Goal: Task Accomplishment & Management: Complete application form

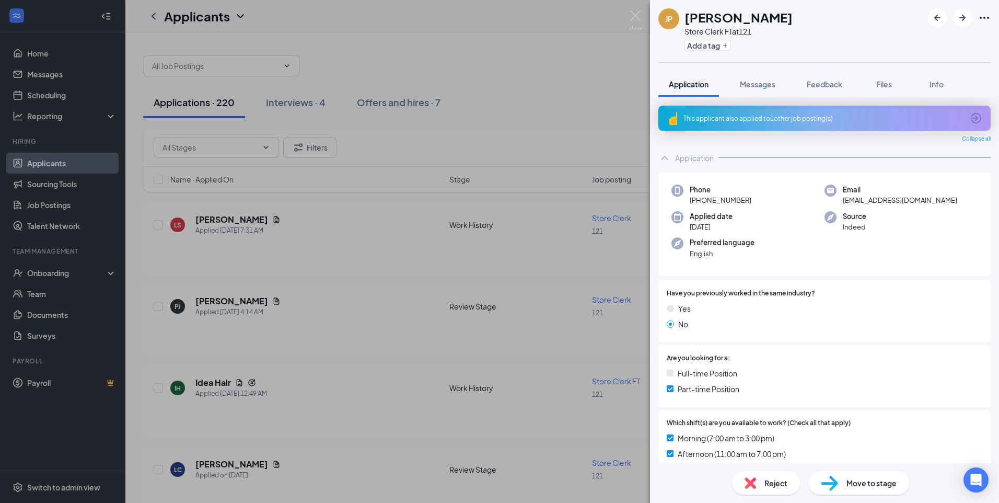
click at [212, 227] on div "JP [PERSON_NAME] Store Clerk FT at 121 Add a tag Application Messages Feedback …" at bounding box center [499, 251] width 999 height 503
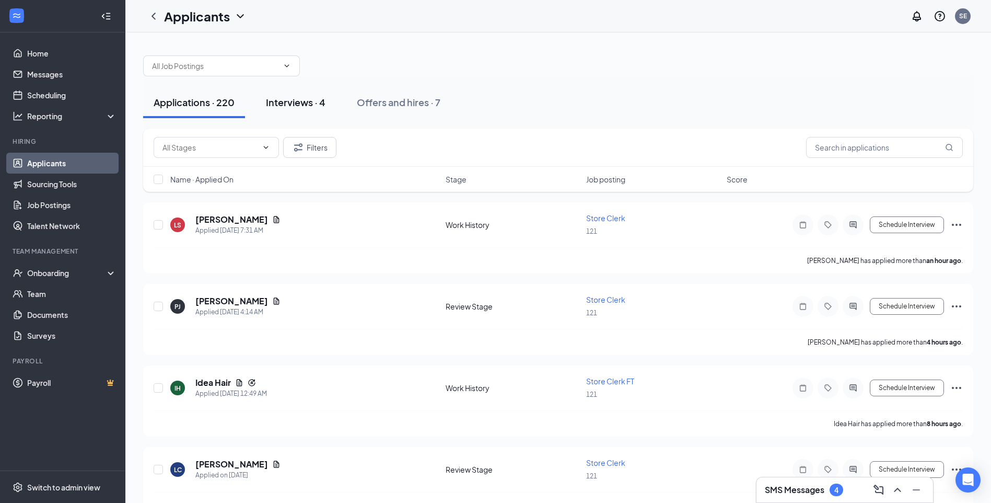
click at [296, 106] on div "Interviews · 4" at bounding box center [296, 102] width 60 height 13
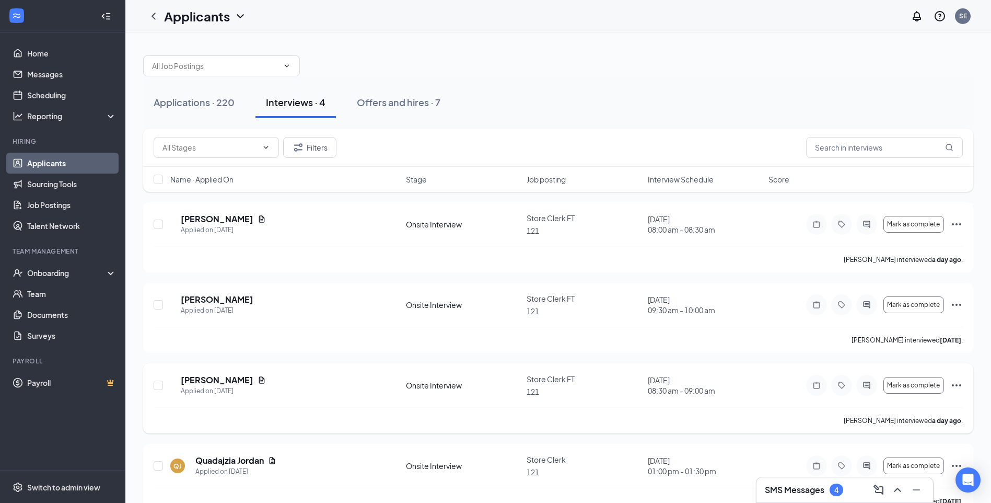
click at [956, 381] on icon "Ellipses" at bounding box center [956, 385] width 13 height 13
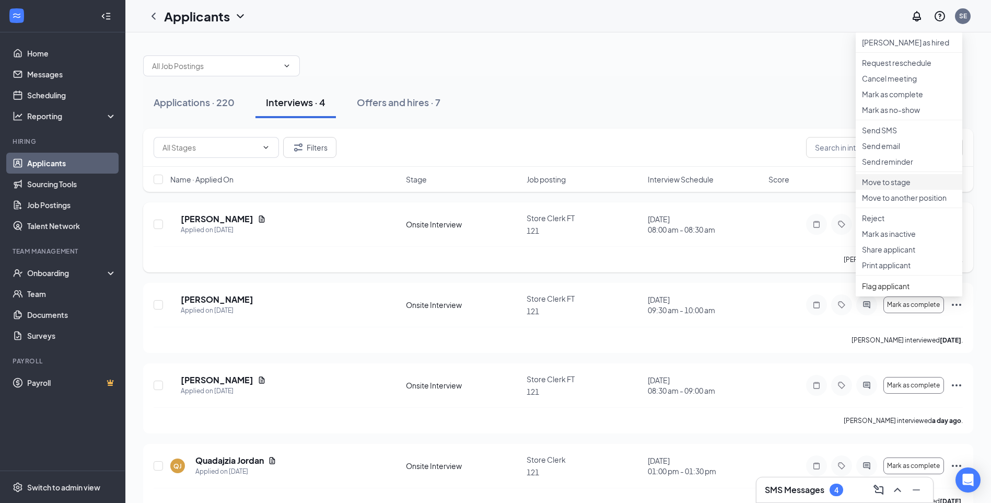
click at [890, 187] on p "Move to stage" at bounding box center [909, 182] width 94 height 10
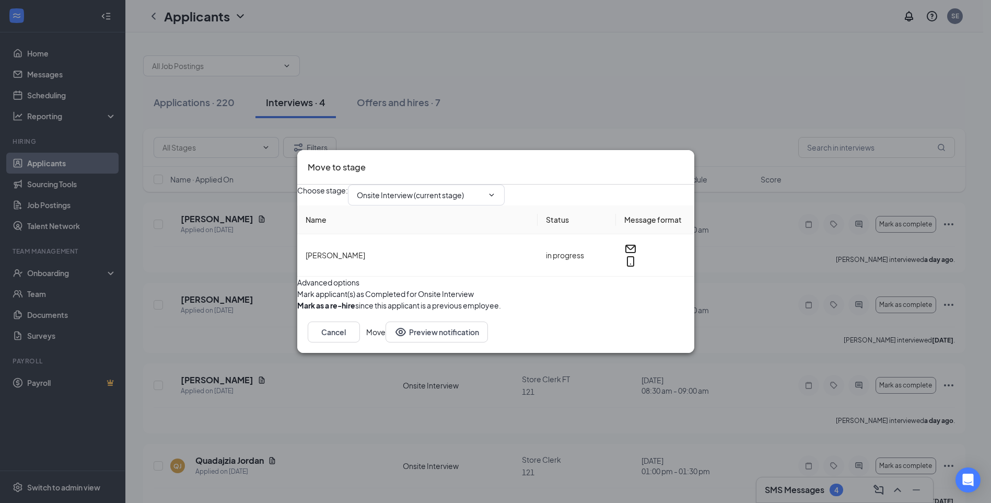
type input "Hiring Complete (final stage)"
click at [386, 342] on button "Move" at bounding box center [375, 331] width 19 height 21
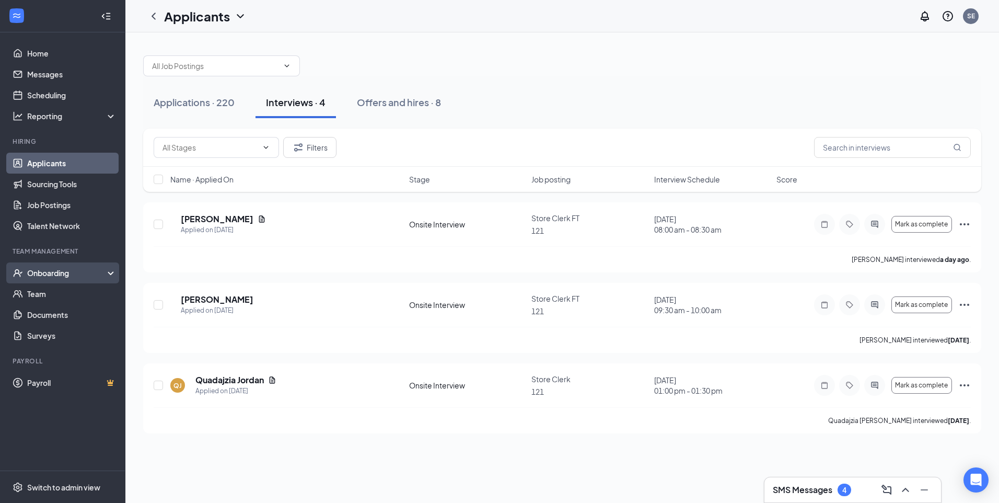
click at [53, 275] on div "Onboarding" at bounding box center [67, 272] width 80 height 10
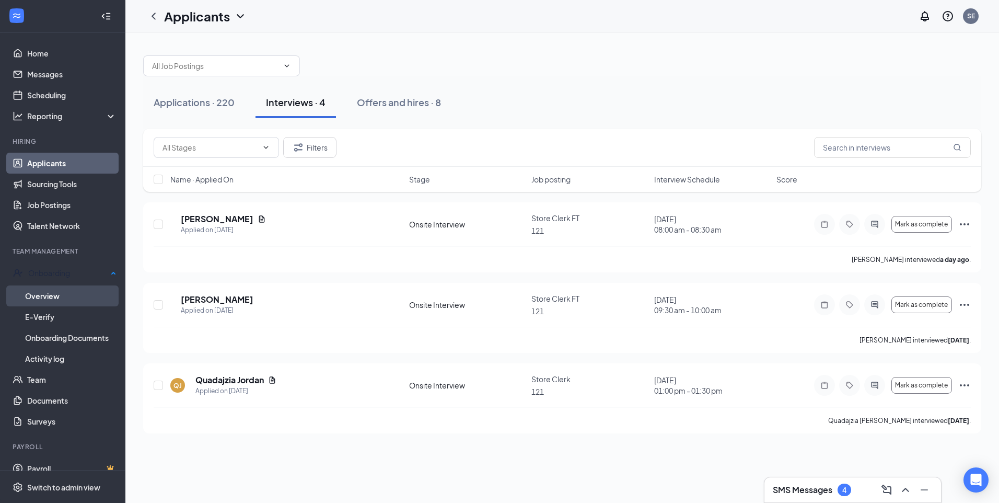
click at [53, 295] on link "Overview" at bounding box center [70, 295] width 91 height 21
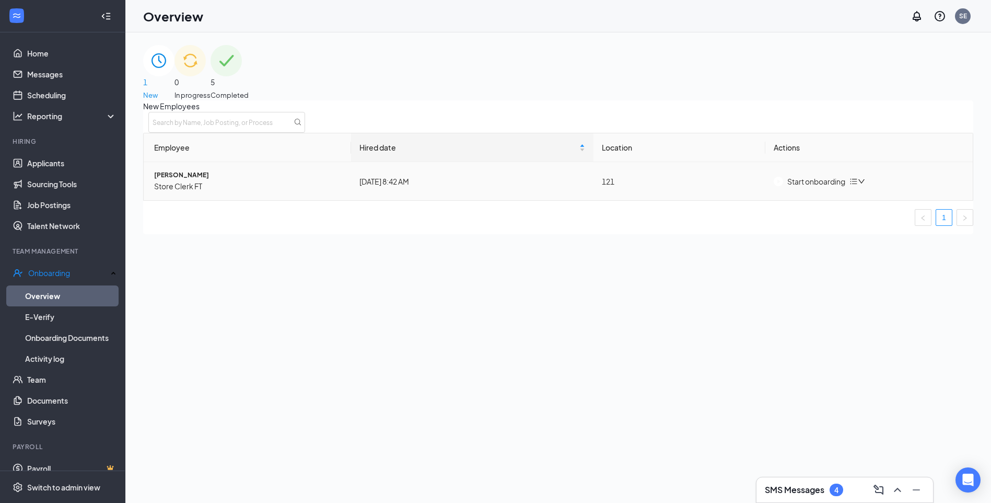
click at [815, 187] on div "Start onboarding" at bounding box center [810, 181] width 72 height 11
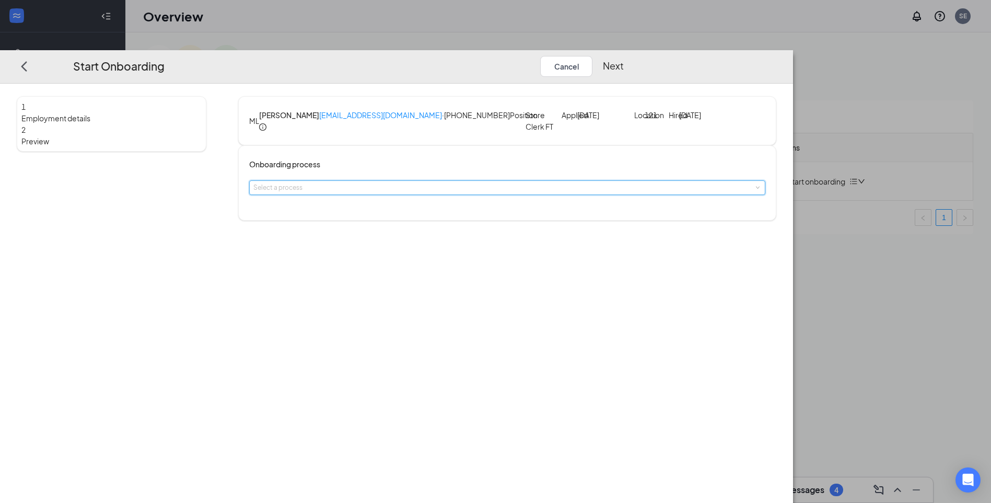
click at [755, 190] on span at bounding box center [757, 187] width 5 height 5
click at [408, 255] on li "cashier" at bounding box center [433, 250] width 171 height 17
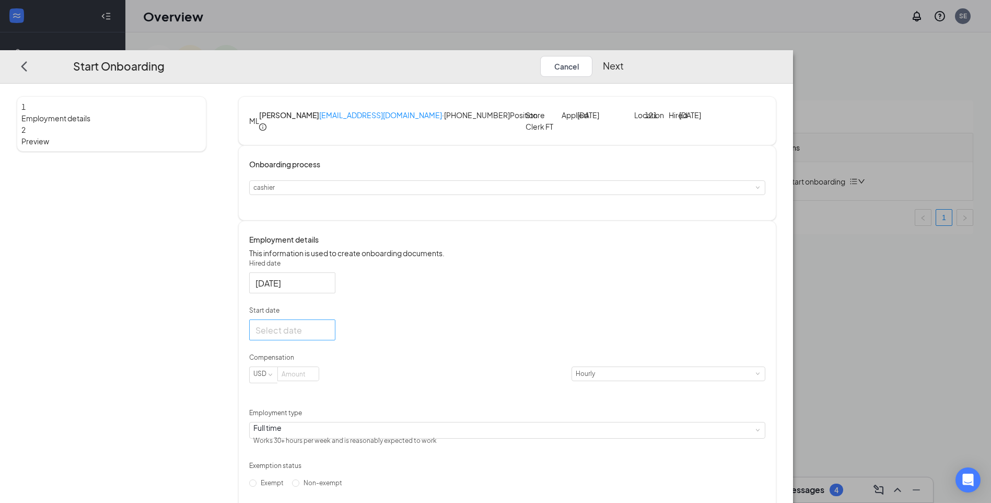
click at [329, 336] on div at bounding box center [292, 329] width 74 height 13
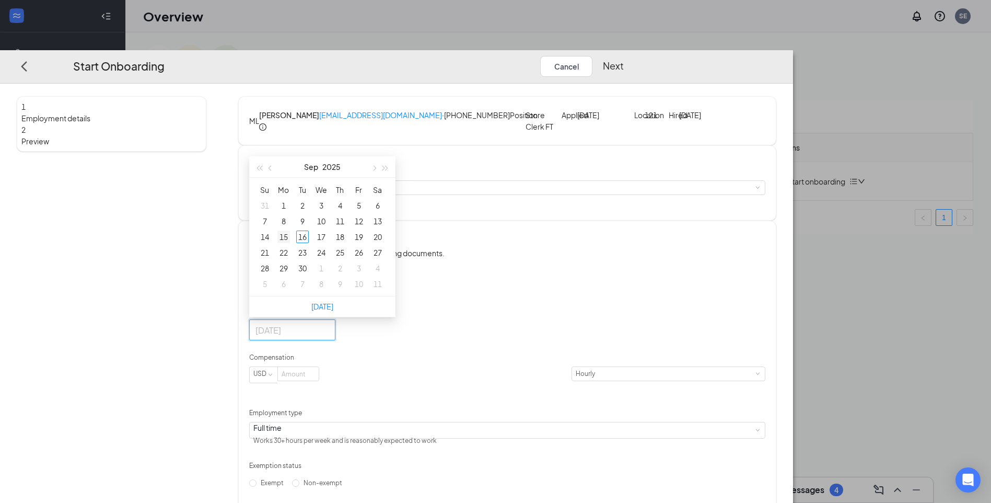
type input "[DATE]"
click at [290, 243] on div "15" at bounding box center [283, 236] width 13 height 13
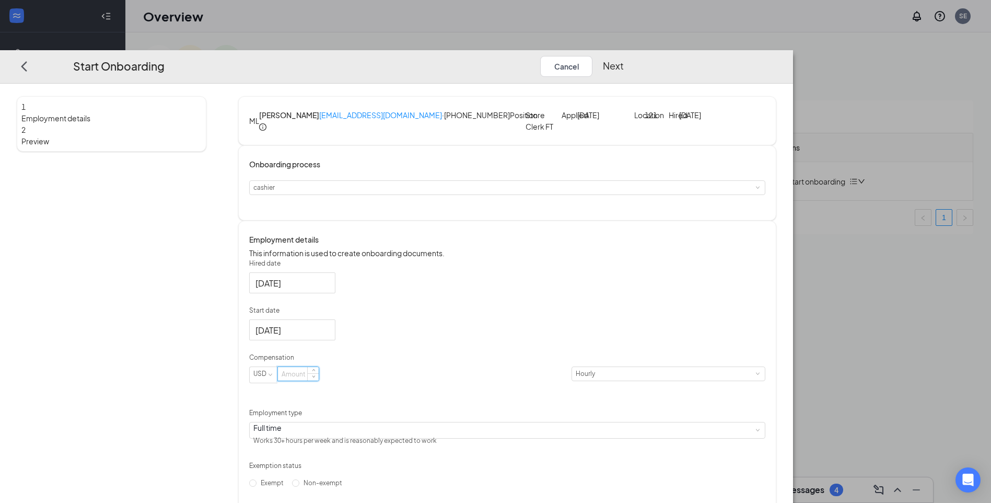
click at [319, 380] on input at bounding box center [298, 374] width 41 height 14
type input "12"
click at [755, 433] on span at bounding box center [757, 430] width 5 height 5
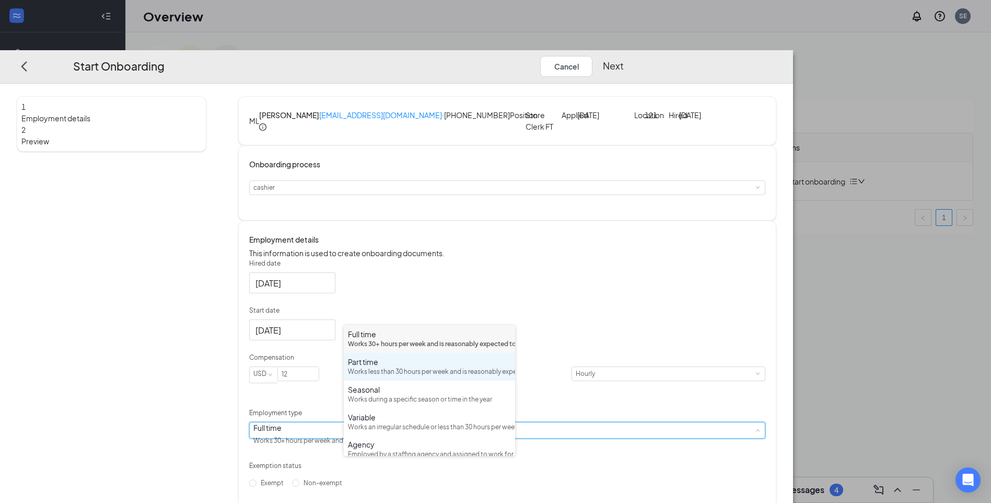
drag, startPoint x: 386, startPoint y: 379, endPoint x: 399, endPoint y: 388, distance: 16.2
click at [386, 377] on div "Works less than 30 hours per week and is reasonably expected to work" at bounding box center [429, 372] width 163 height 10
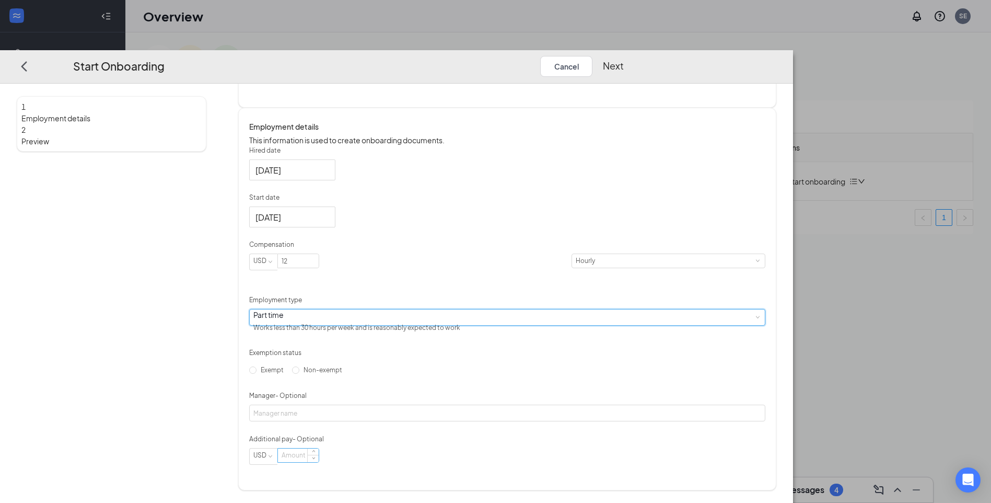
scroll to position [157, 0]
click at [299, 373] on input "Non-exempt" at bounding box center [295, 369] width 7 height 7
radio input "true"
click at [382, 419] on input "Manager - Optional" at bounding box center [507, 412] width 516 height 17
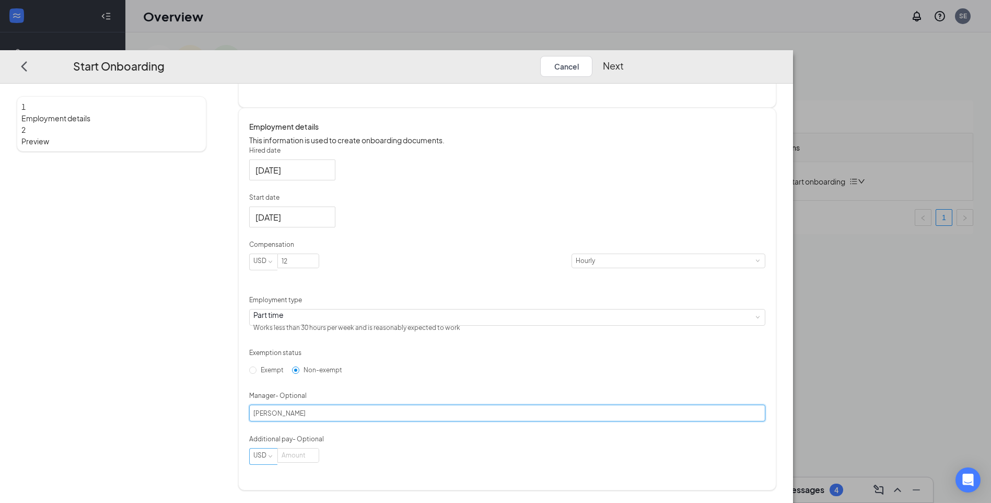
type input "[PERSON_NAME]"
click at [272, 458] on span at bounding box center [269, 455] width 5 height 5
click at [319, 462] on input at bounding box center [298, 455] width 41 height 14
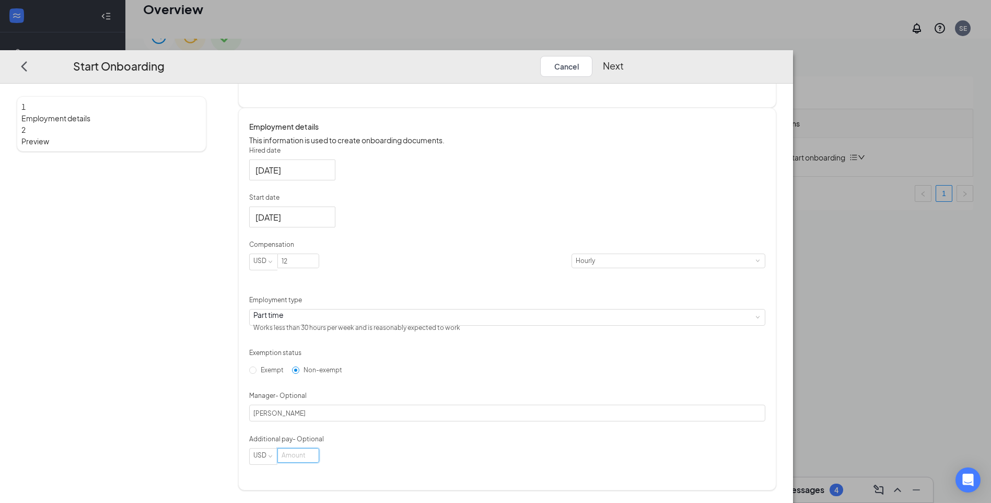
scroll to position [47, 0]
click at [624, 56] on button "Next" at bounding box center [613, 66] width 21 height 21
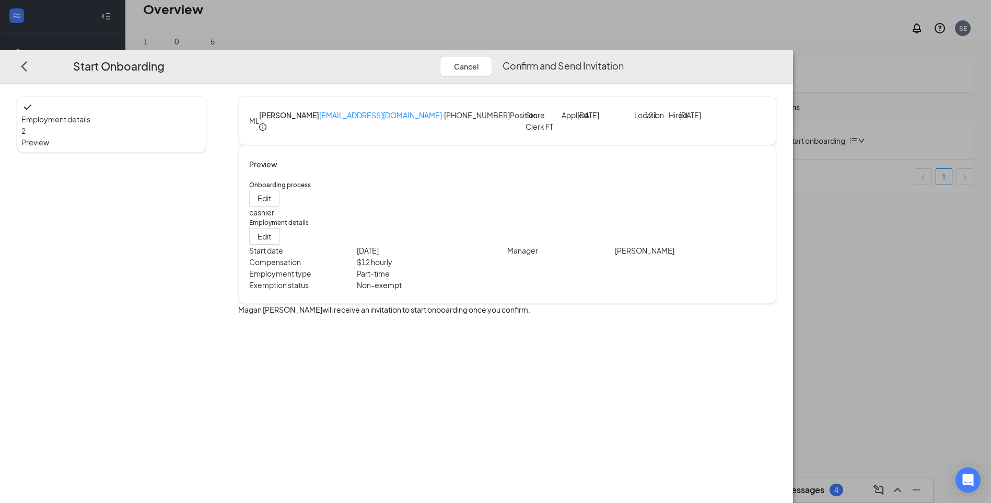
scroll to position [0, 0]
click at [624, 56] on button "Confirm and Send Invitation" at bounding box center [563, 66] width 121 height 21
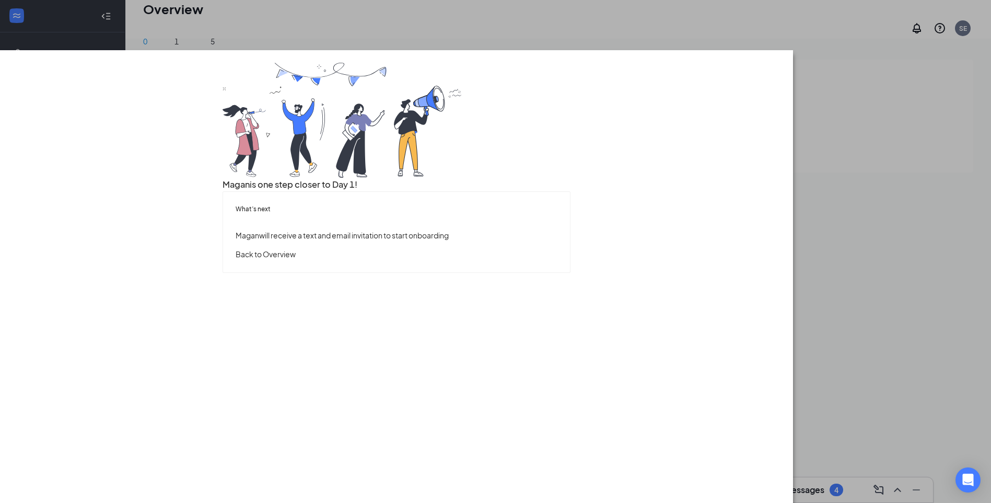
click at [296, 260] on button "Back to Overview" at bounding box center [266, 253] width 60 height 11
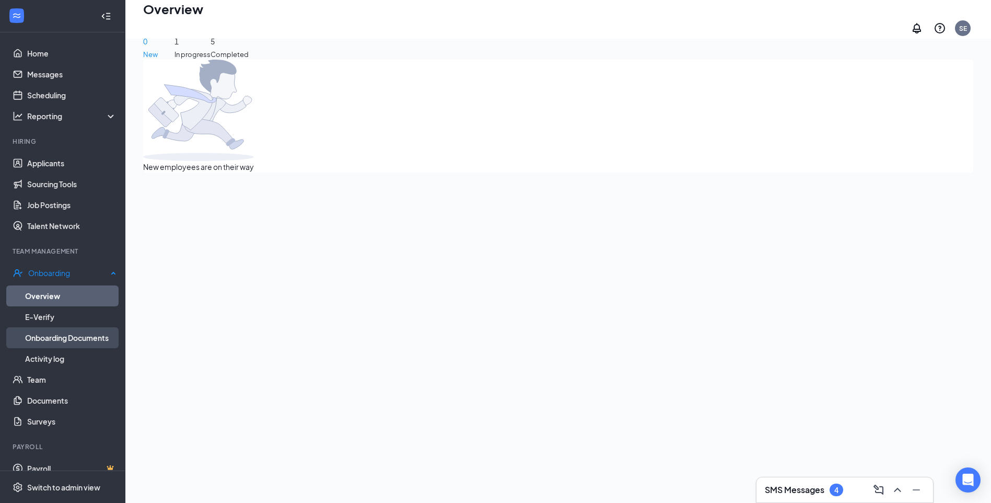
drag, startPoint x: 49, startPoint y: 333, endPoint x: 82, endPoint y: 332, distance: 32.9
click at [49, 333] on link "Onboarding Documents" at bounding box center [70, 337] width 91 height 21
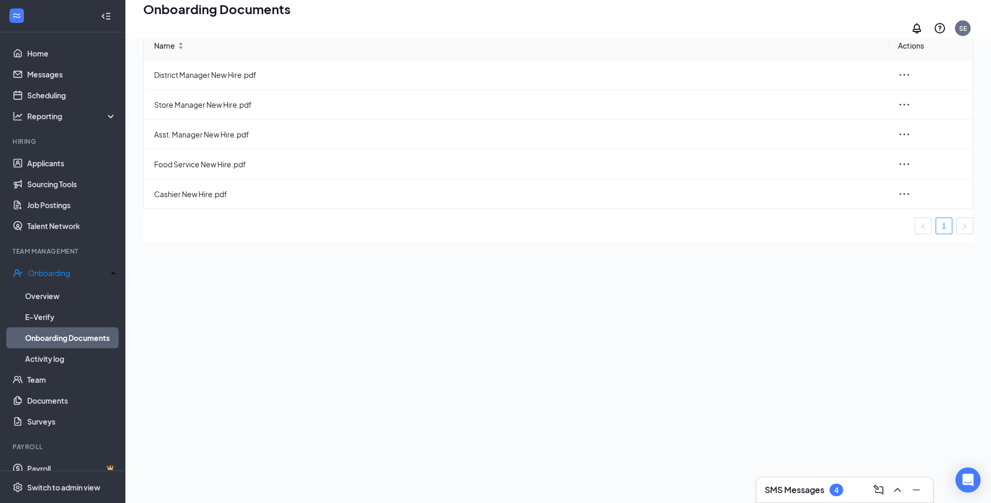
scroll to position [47, 0]
click at [67, 298] on link "Overview" at bounding box center [70, 295] width 91 height 21
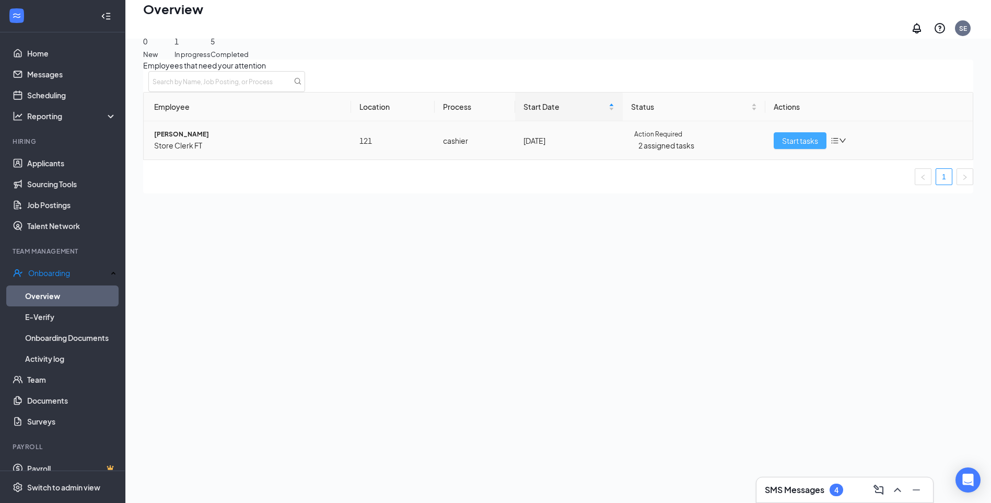
click at [783, 146] on span "Start tasks" at bounding box center [800, 140] width 36 height 11
